Goal: Information Seeking & Learning: Learn about a topic

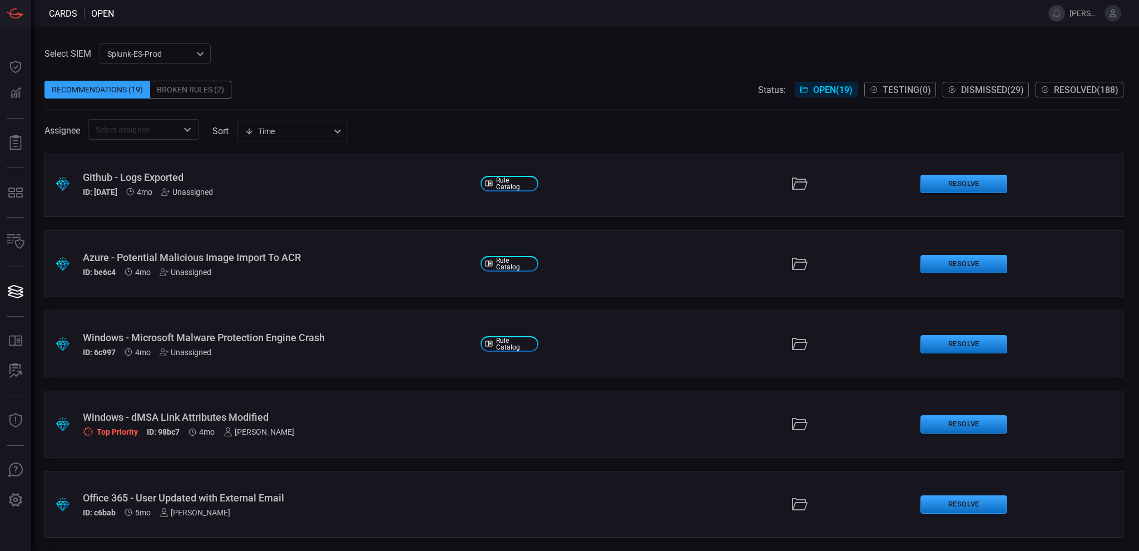
scroll to position [1124, 0]
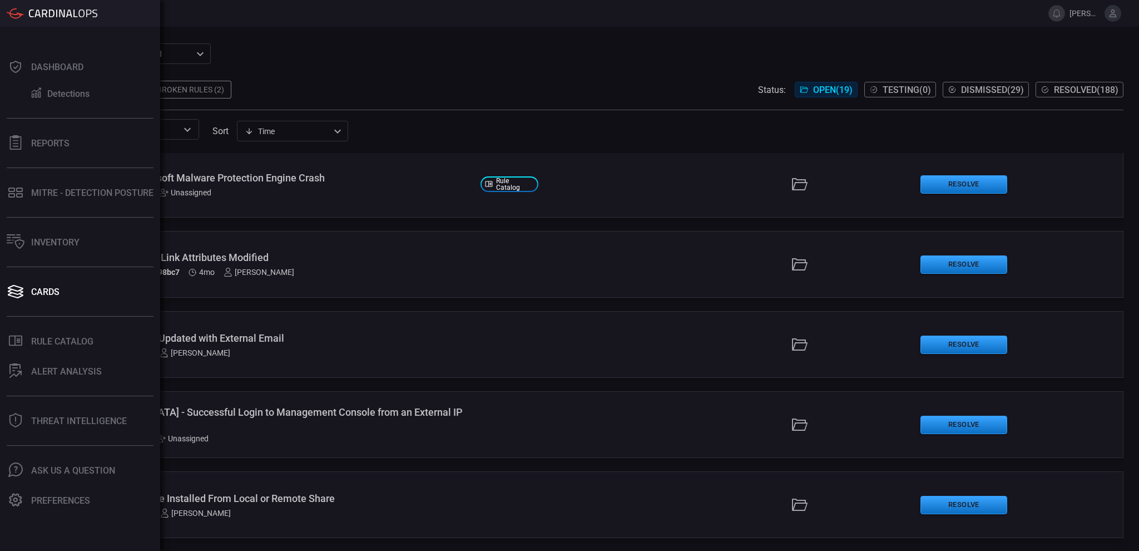
click at [23, 410] on button "Threat Intelligence" at bounding box center [78, 420] width 156 height 27
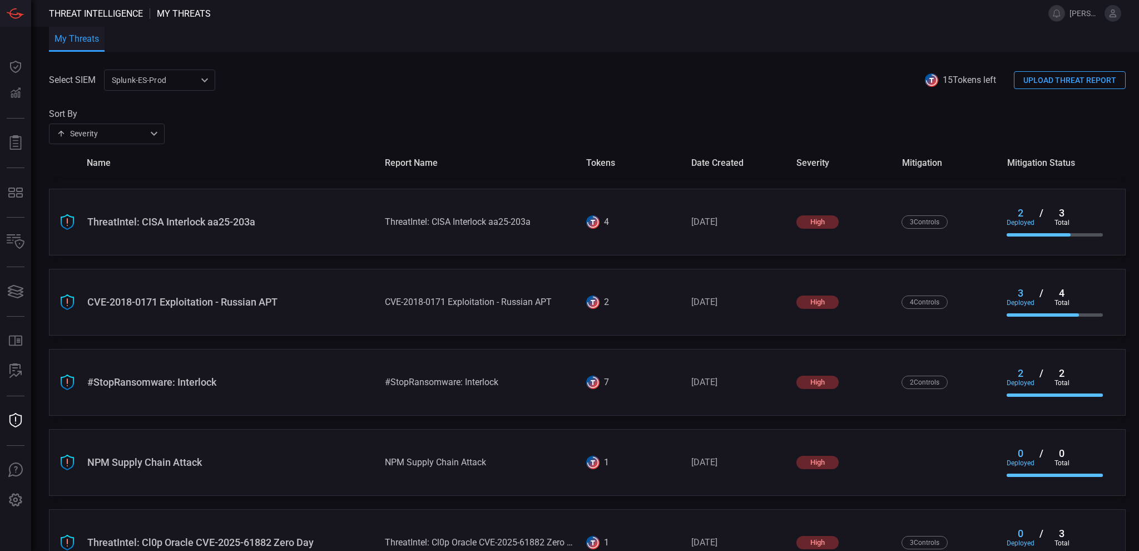
scroll to position [907, 0]
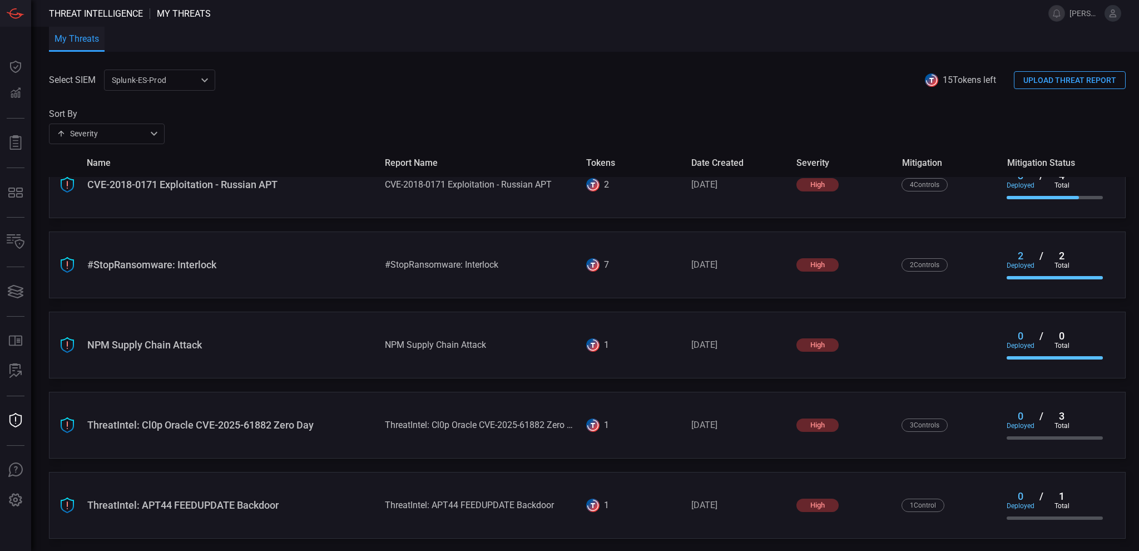
click at [276, 502] on div "ThreatIntel: APT44 FEEDUPDATE Backdoor" at bounding box center [231, 505] width 289 height 12
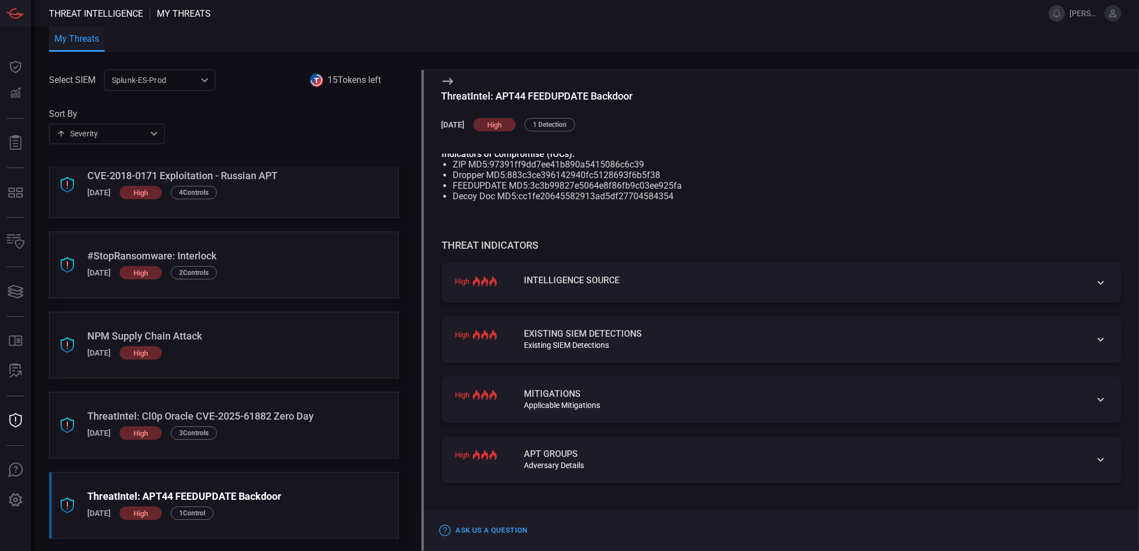
scroll to position [254, 0]
click at [1094, 342] on icon at bounding box center [1100, 340] width 13 height 13
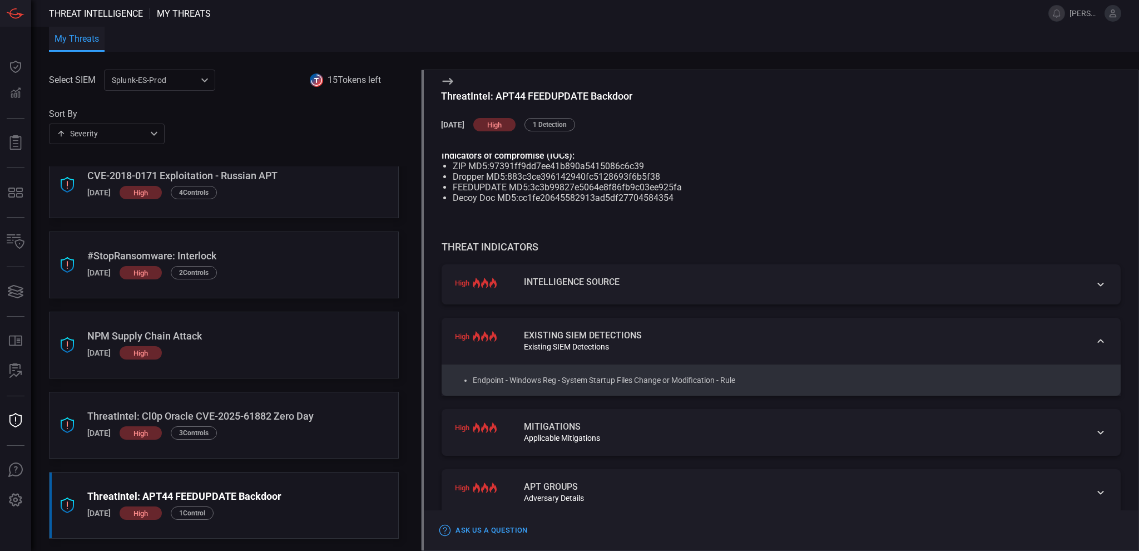
click at [1094, 439] on icon at bounding box center [1100, 432] width 13 height 13
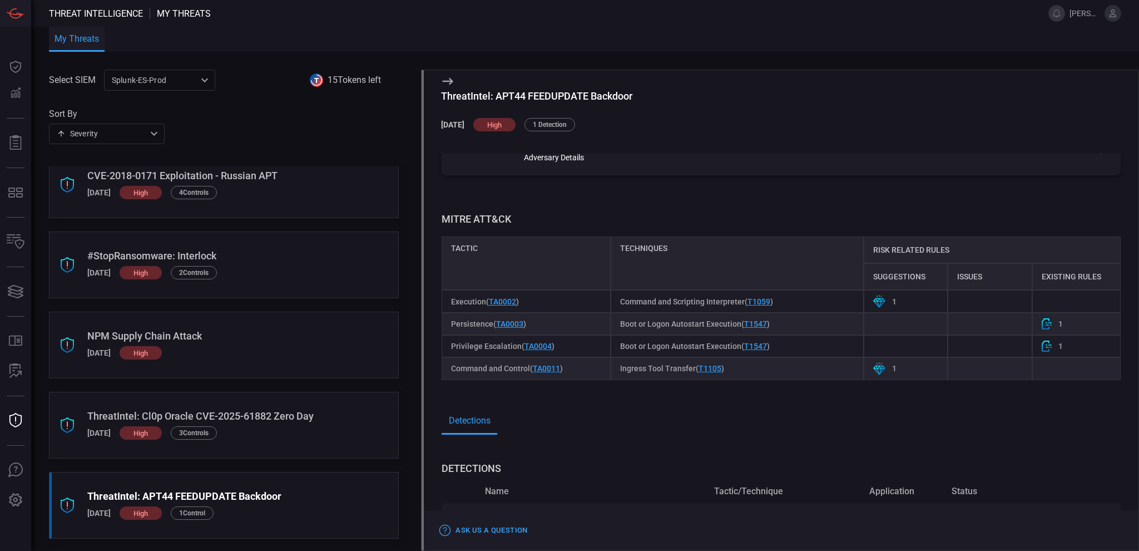
scroll to position [860, 0]
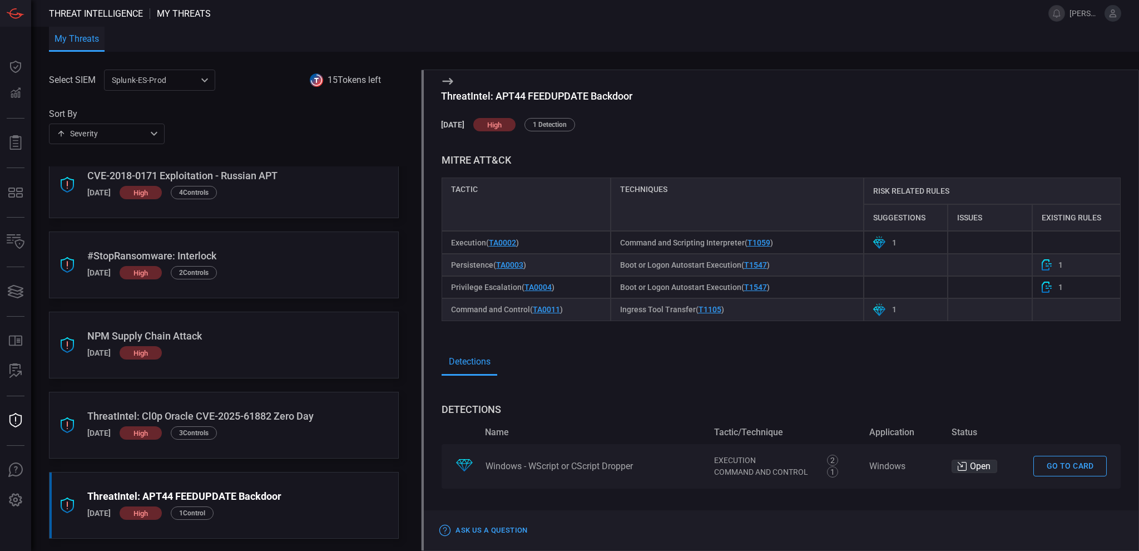
click at [1056, 467] on link "Go to card" at bounding box center [1069, 466] width 73 height 21
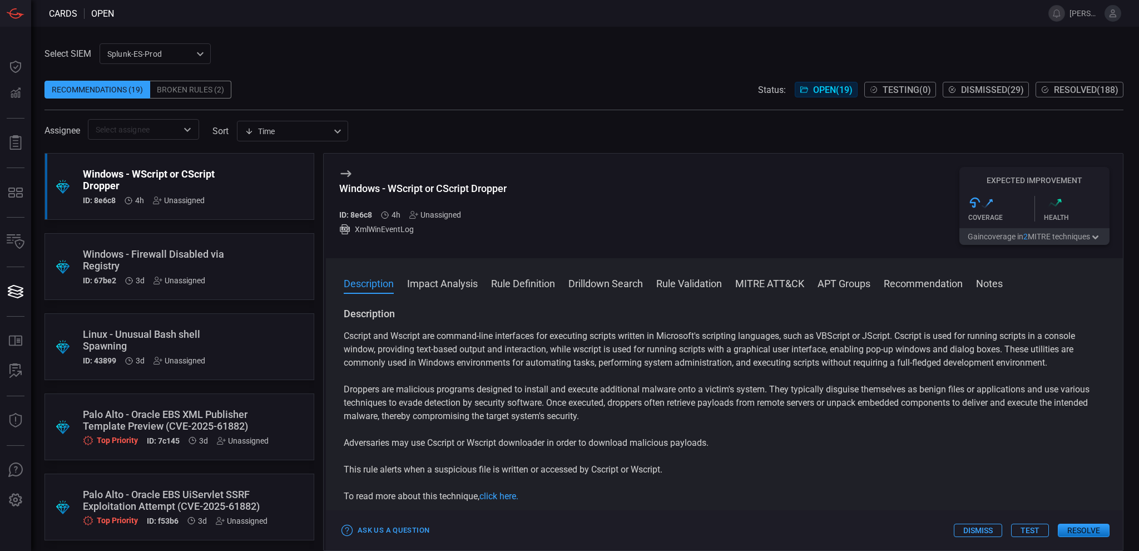
click at [451, 283] on button "Impact Analysis" at bounding box center [442, 282] width 71 height 13
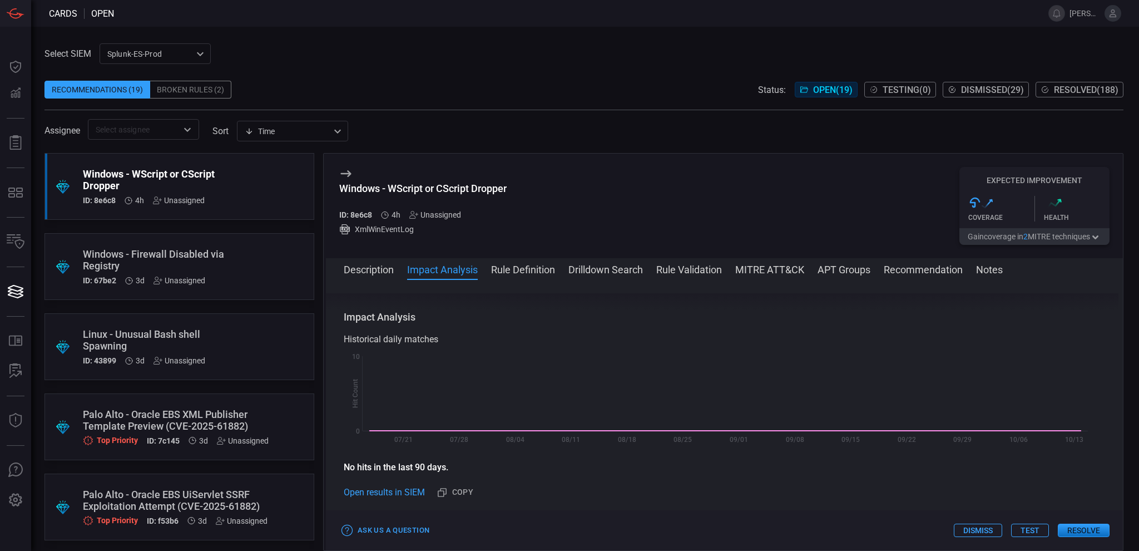
scroll to position [211, 0]
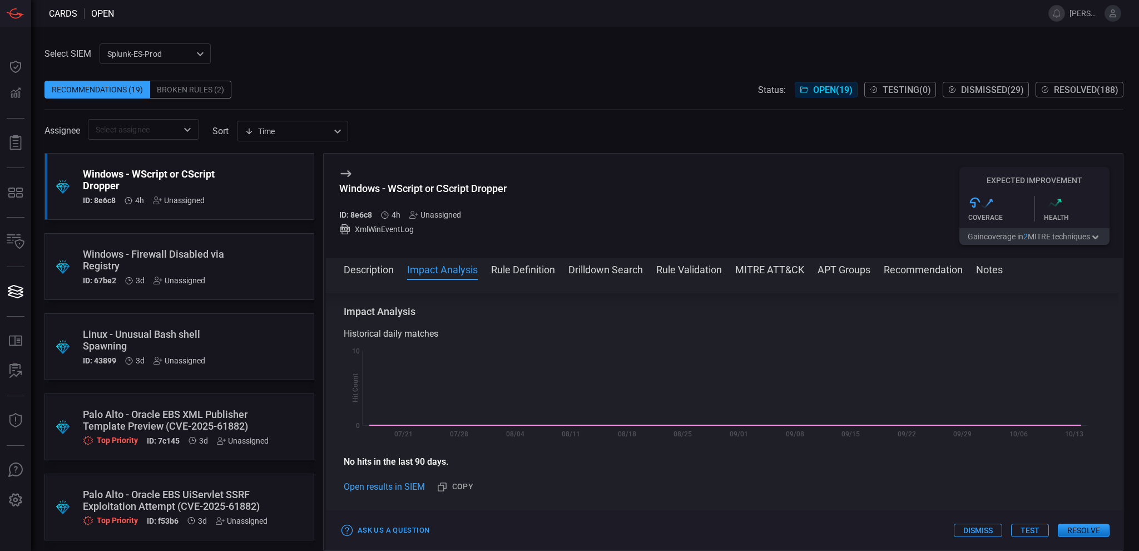
click at [517, 262] on button "Rule Definition" at bounding box center [523, 268] width 64 height 13
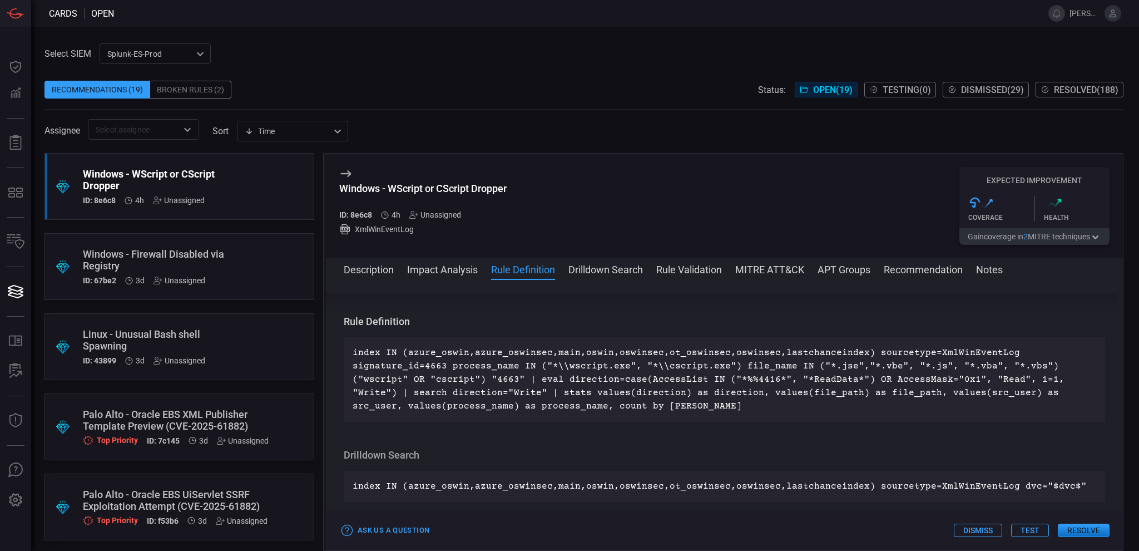
scroll to position [428, 0]
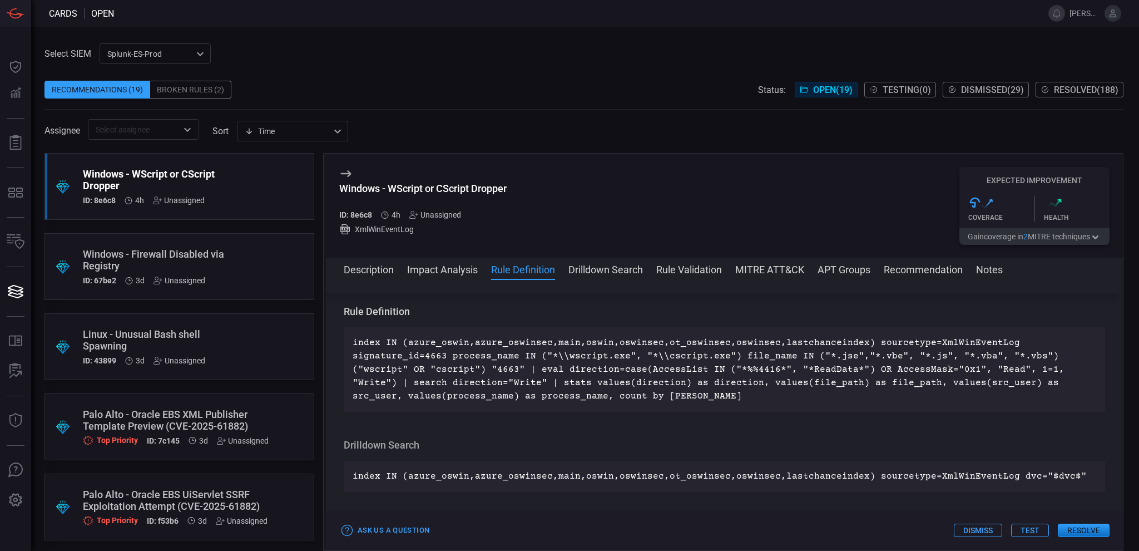
click at [625, 264] on button "Drilldown Search" at bounding box center [605, 268] width 75 height 13
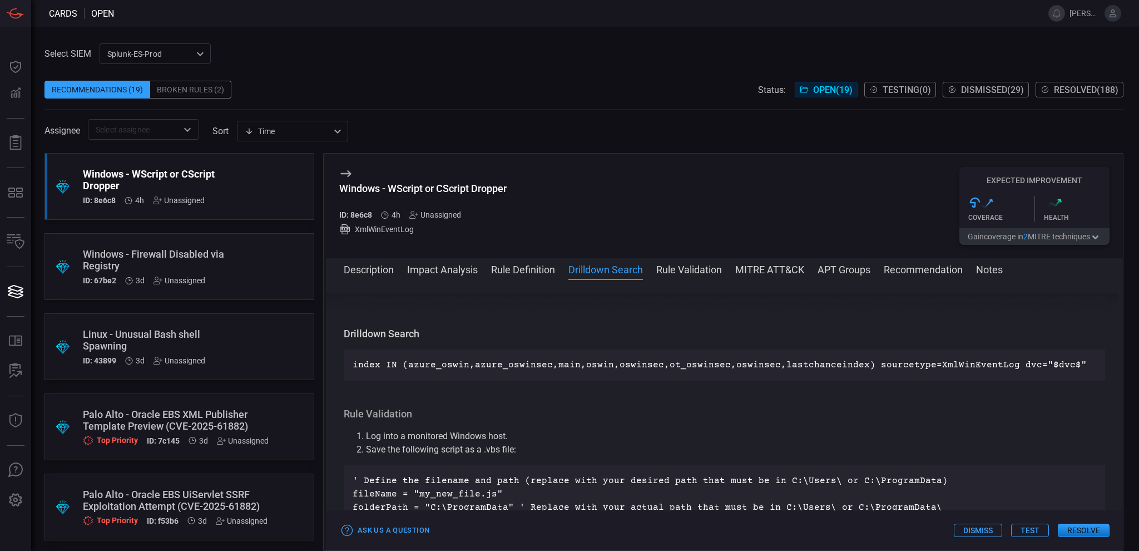
scroll to position [562, 0]
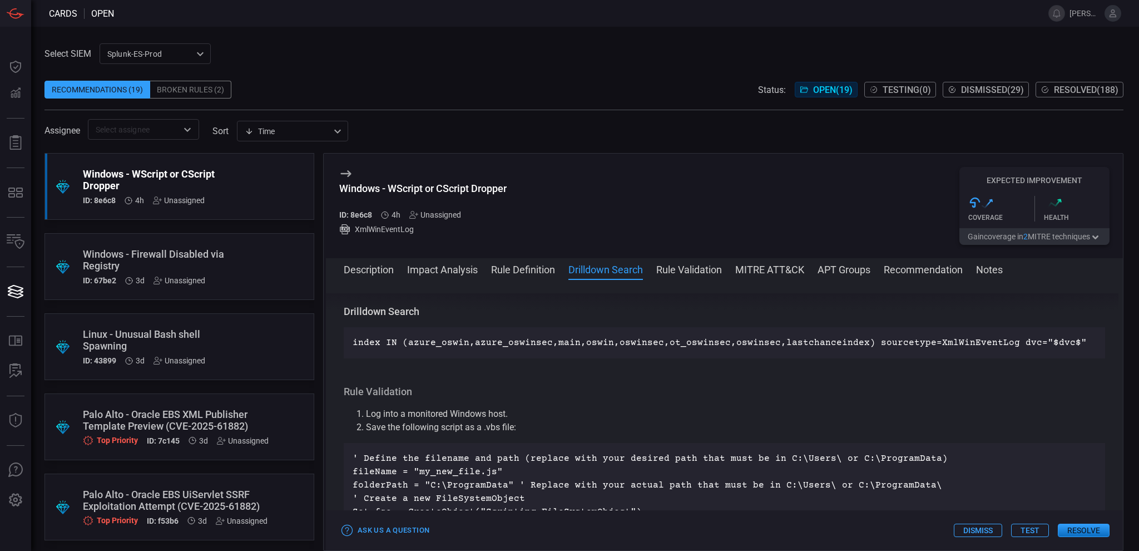
click at [695, 271] on button "Rule Validation" at bounding box center [689, 268] width 66 height 13
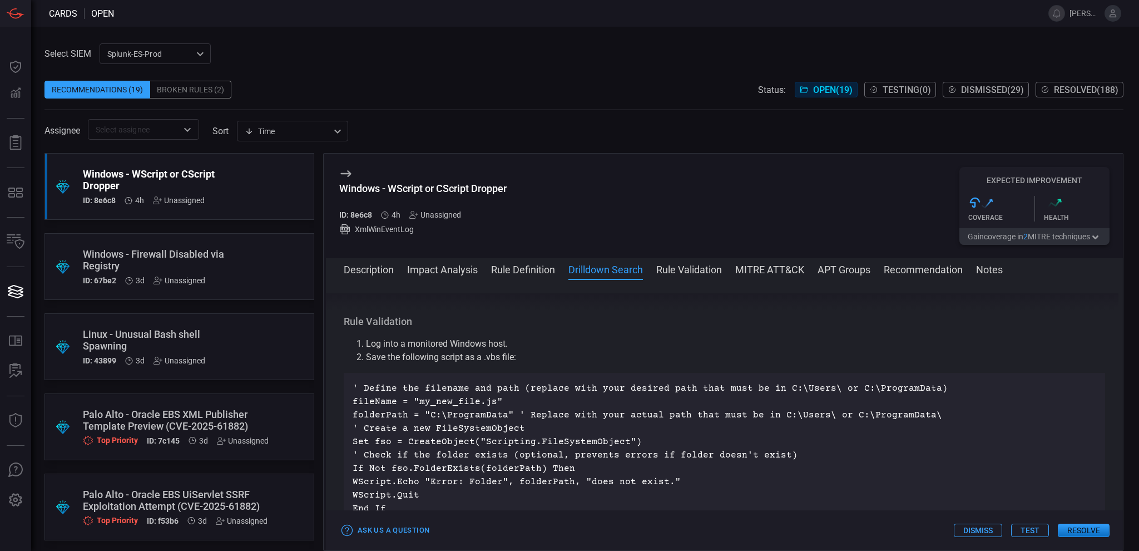
scroll to position [642, 0]
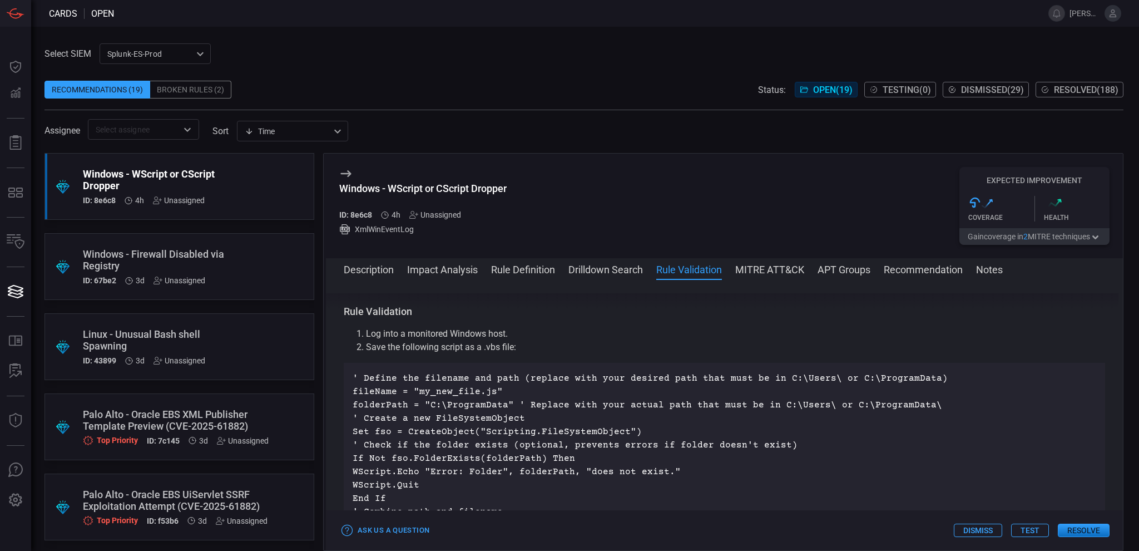
click at [763, 266] on button "MITRE ATT&CK" at bounding box center [769, 268] width 69 height 13
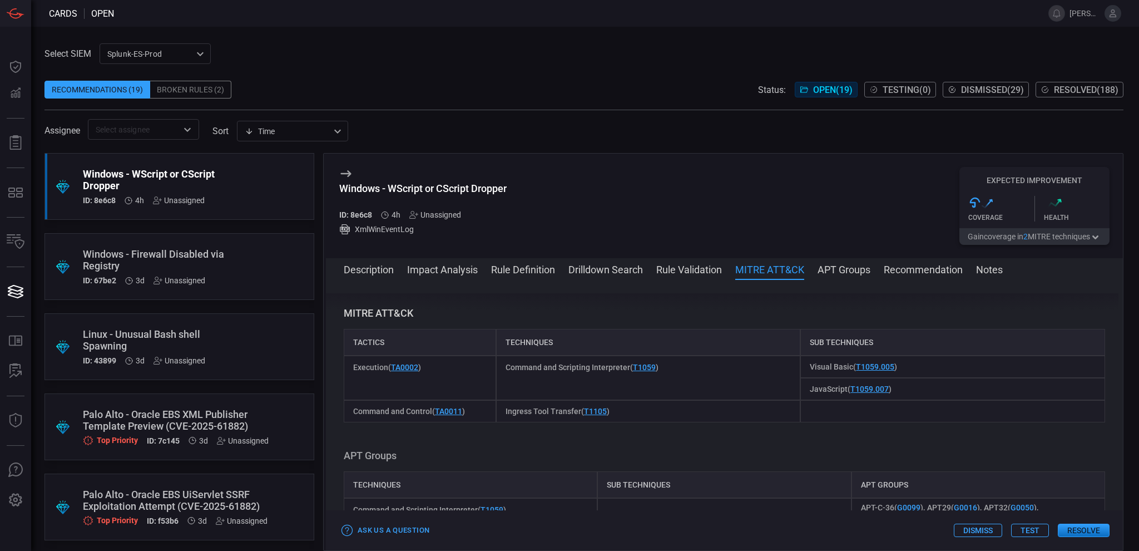
scroll to position [1136, 0]
click at [840, 267] on button "APT Groups" at bounding box center [844, 268] width 53 height 13
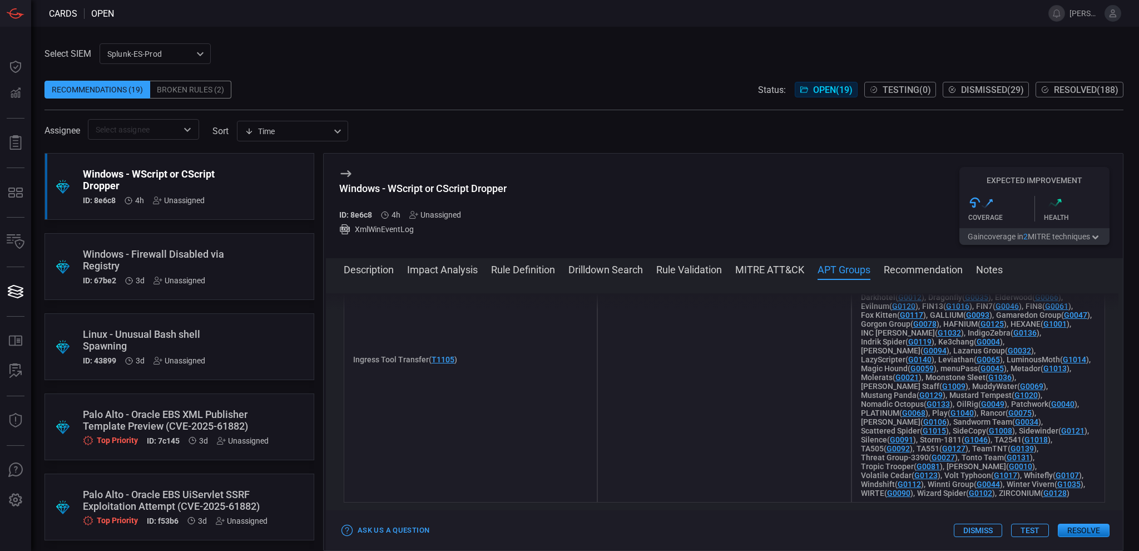
scroll to position [1946, 0]
click at [956, 272] on button "Recommendation" at bounding box center [923, 268] width 79 height 13
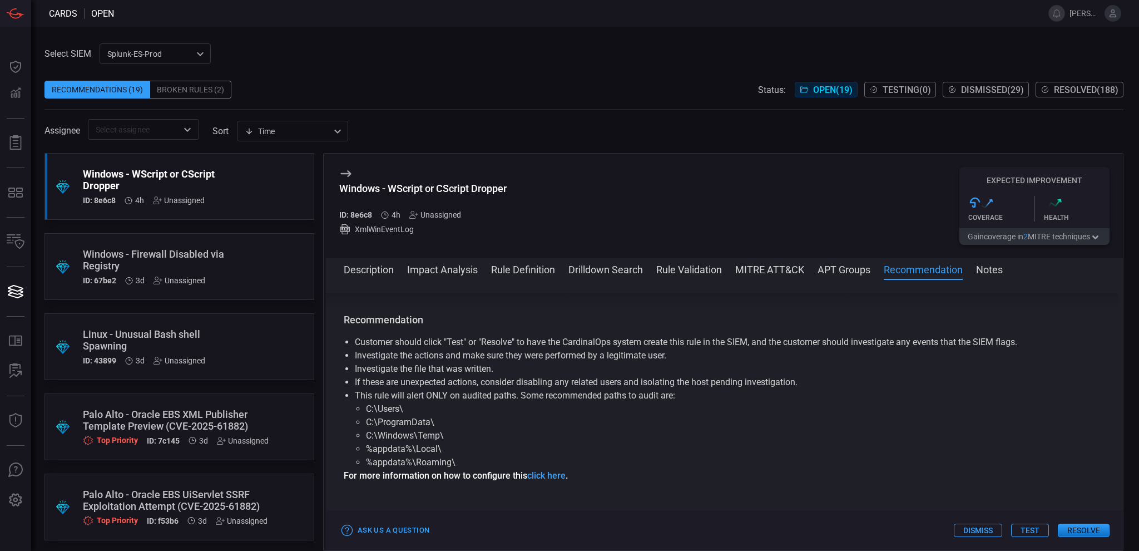
scroll to position [1882, 0]
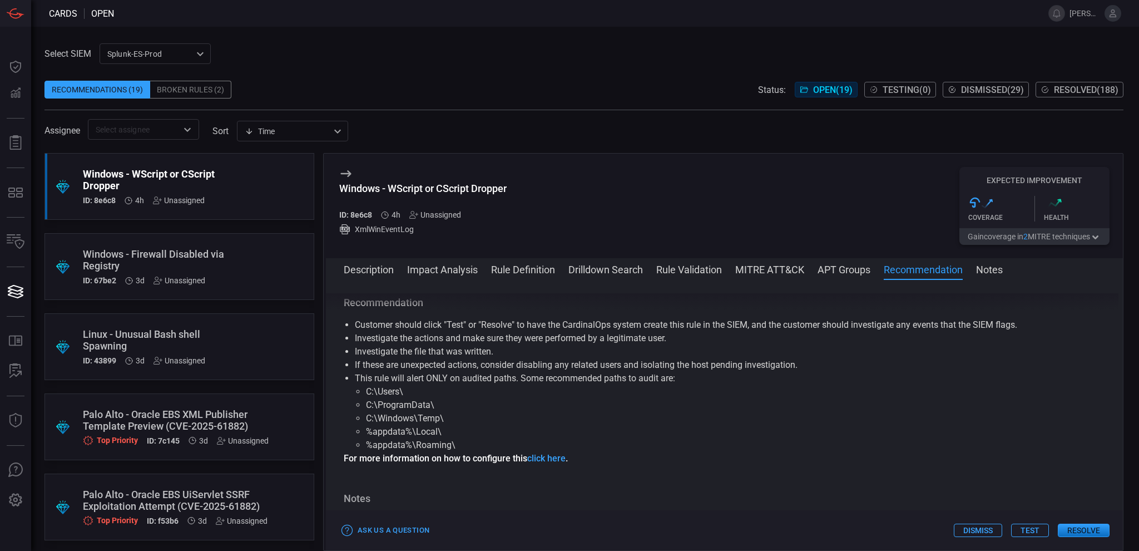
click at [1000, 269] on button "Notes" at bounding box center [989, 268] width 27 height 13
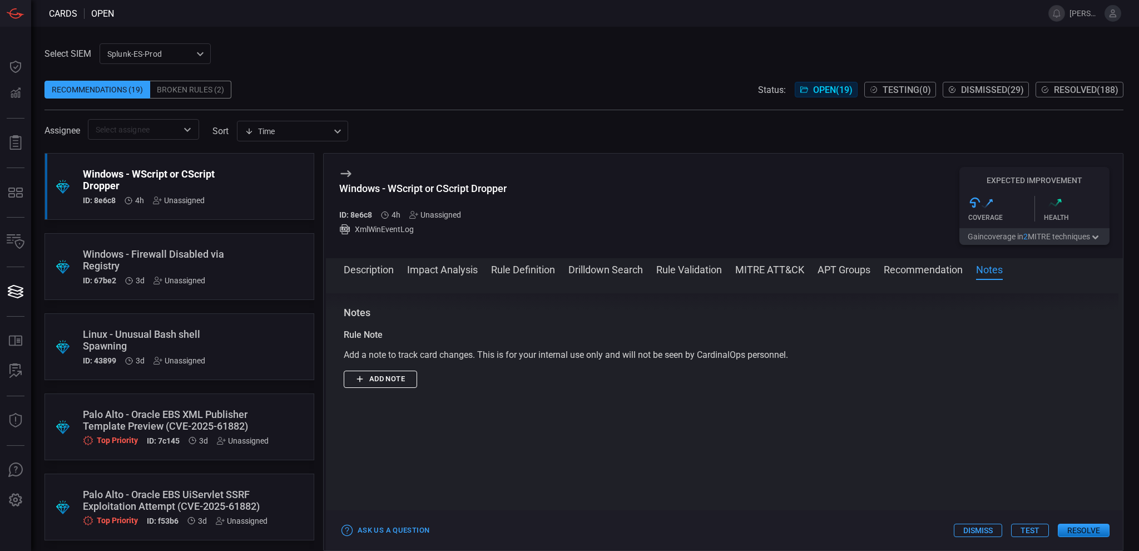
scroll to position [2078, 0]
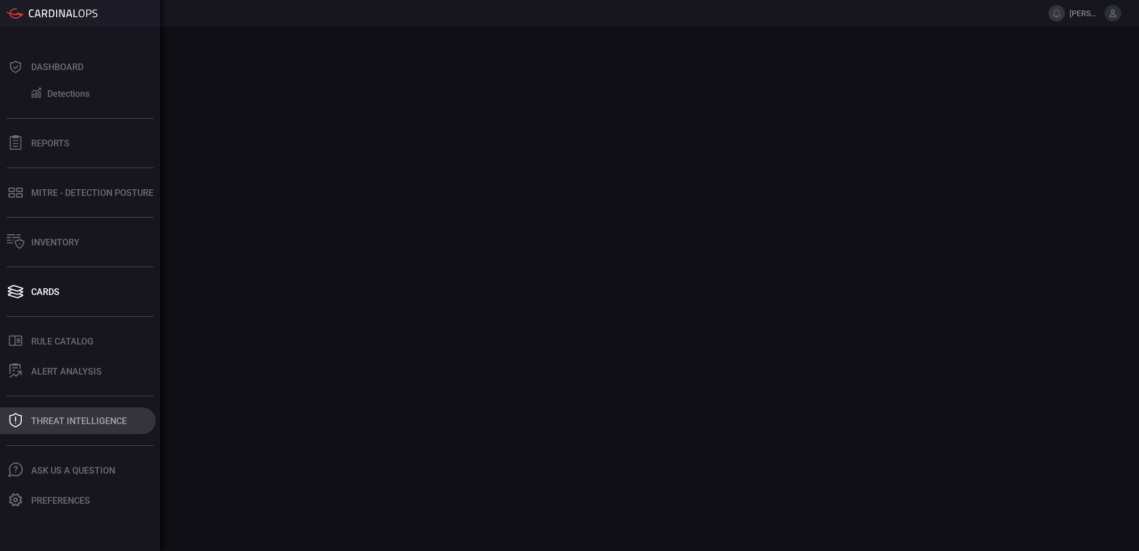
click at [64, 423] on div "Threat Intelligence" at bounding box center [79, 420] width 96 height 11
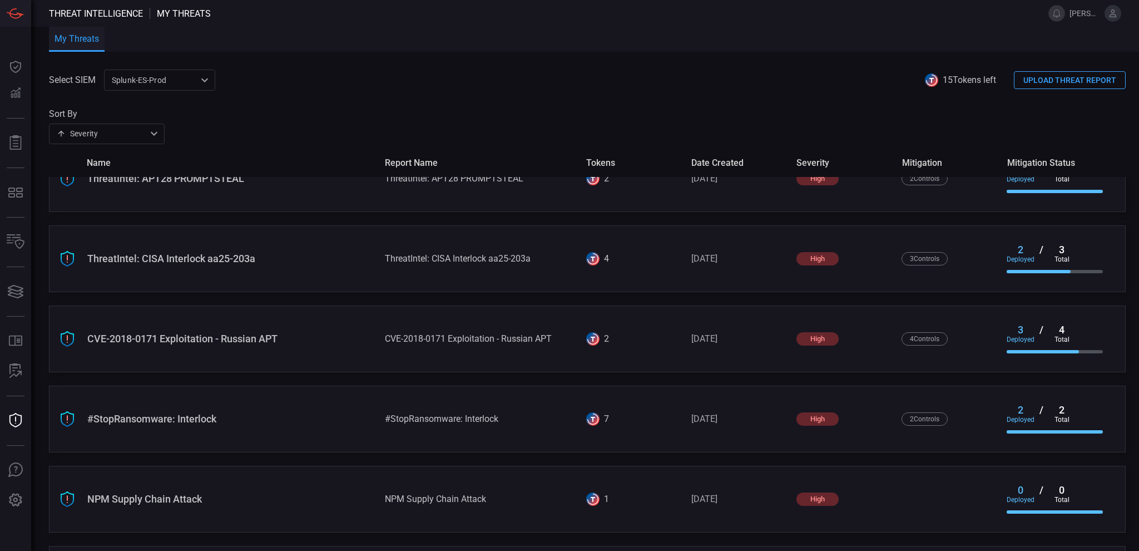
scroll to position [907, 0]
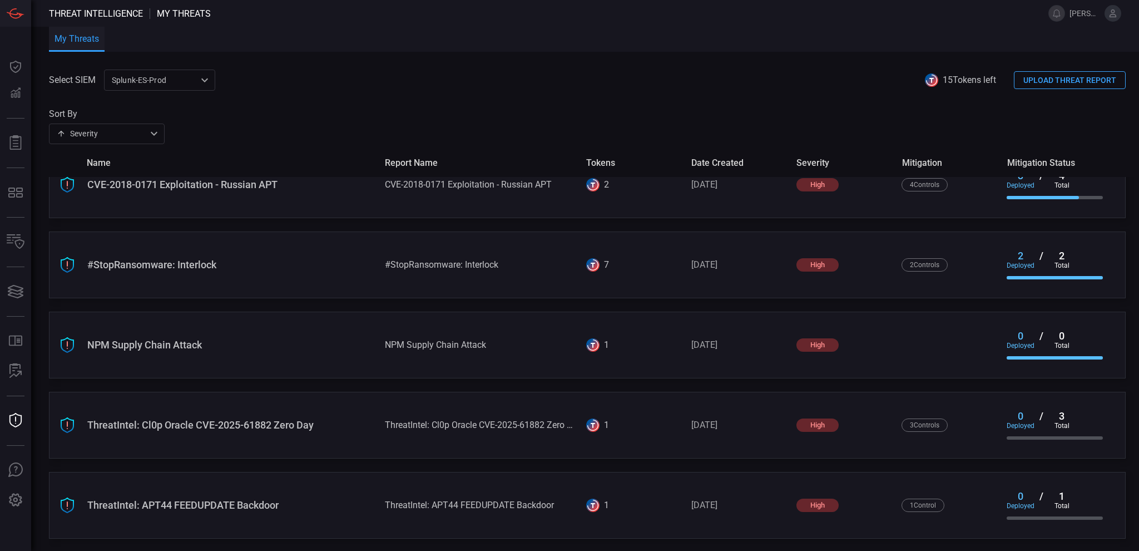
click at [270, 433] on div "ThreatIntel: Cl0p Oracle CVE-2025-61882 Zero Day ThreatIntel: Cl0p Oracle CVE-2…" at bounding box center [587, 425] width 1077 height 67
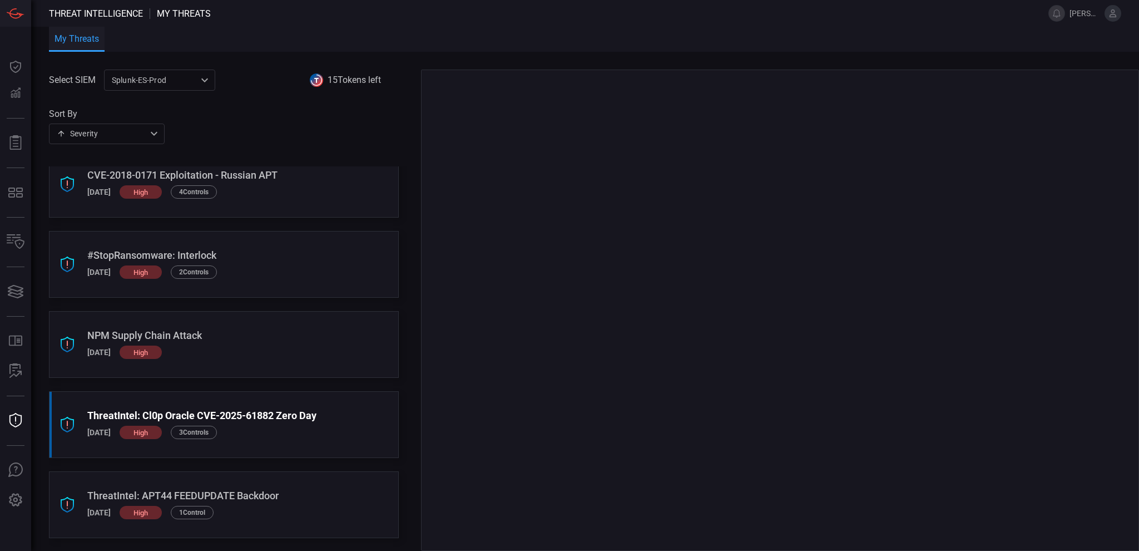
scroll to position [896, 0]
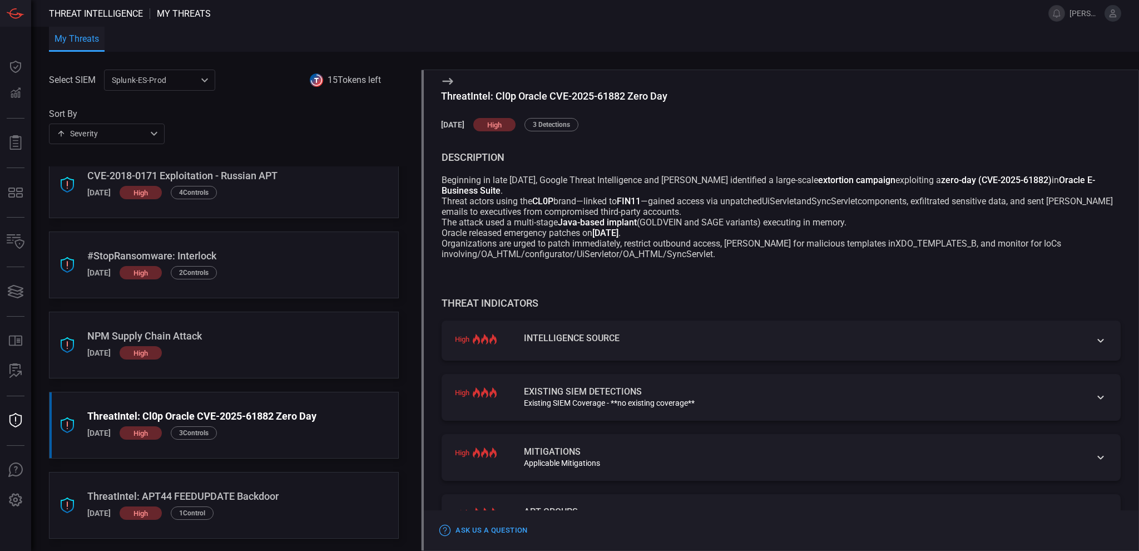
click at [1094, 400] on icon at bounding box center [1100, 396] width 13 height 13
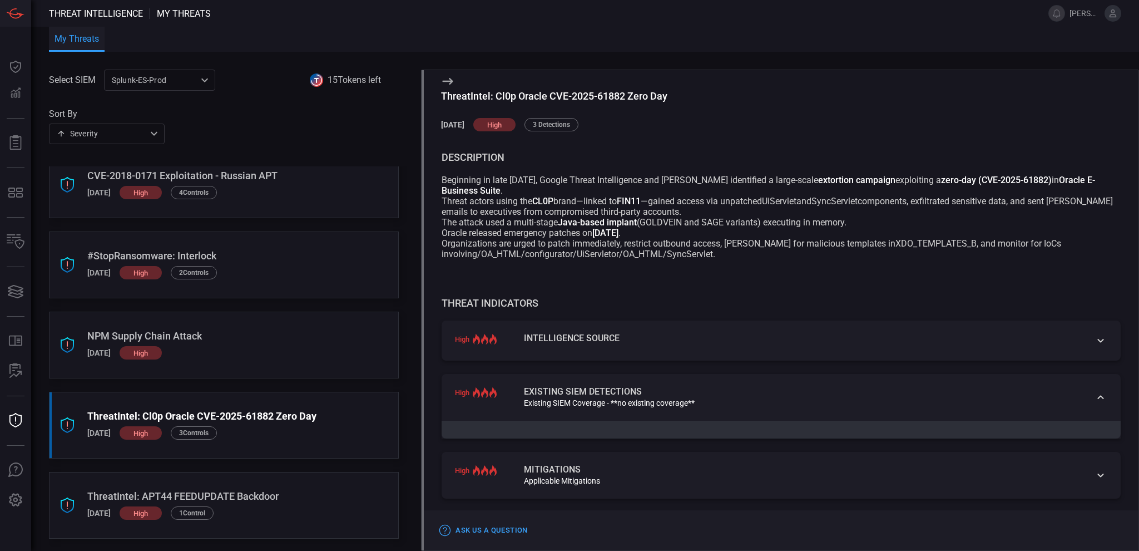
click at [1094, 400] on icon at bounding box center [1100, 396] width 13 height 13
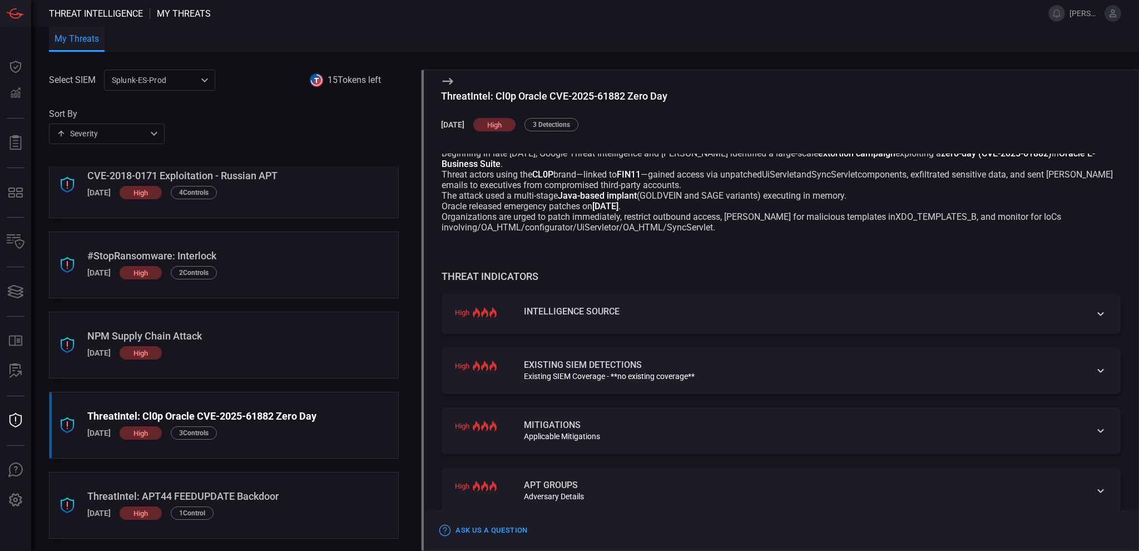
scroll to position [0, 0]
